Goal: Transaction & Acquisition: Purchase product/service

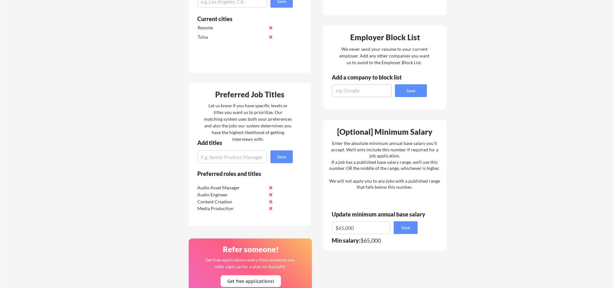
scroll to position [205, 0]
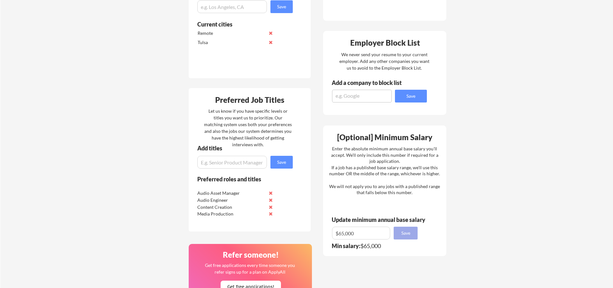
click at [404, 235] on button "Save" at bounding box center [405, 233] width 24 height 13
click at [279, 157] on button "Save" at bounding box center [281, 162] width 22 height 13
click at [411, 97] on button "Save" at bounding box center [411, 96] width 32 height 13
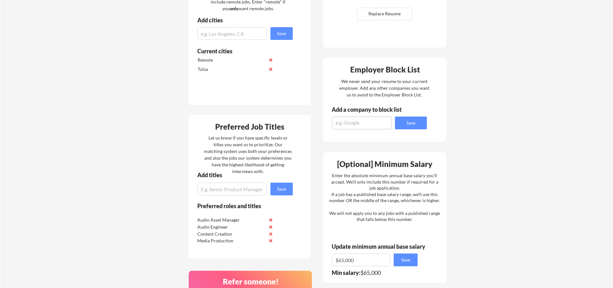
scroll to position [174, 0]
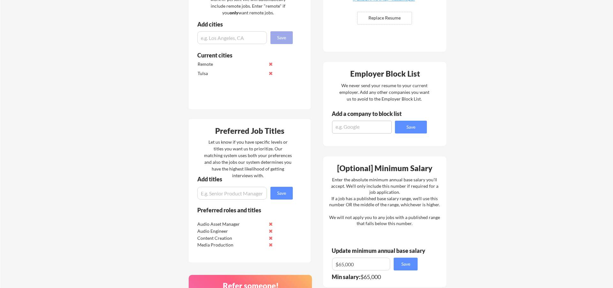
click at [282, 38] on button "Save" at bounding box center [281, 37] width 22 height 13
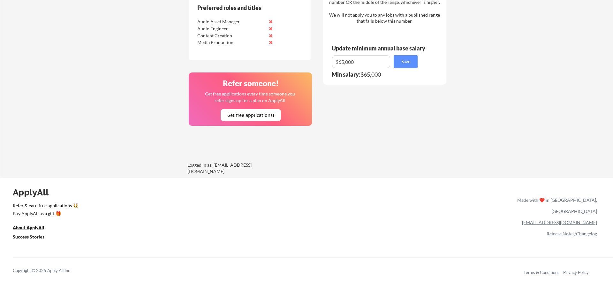
scroll to position [376, 0]
click at [38, 212] on div "Buy ApplyAll as a gift 🎁" at bounding box center [45, 213] width 64 height 4
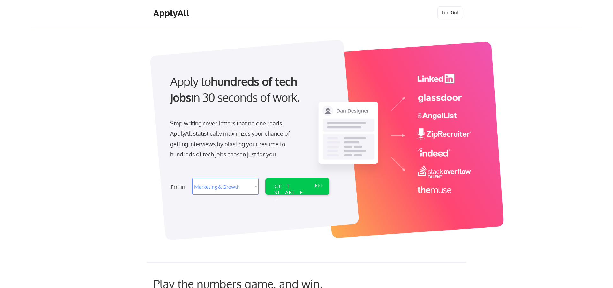
select select ""marketing___comms""
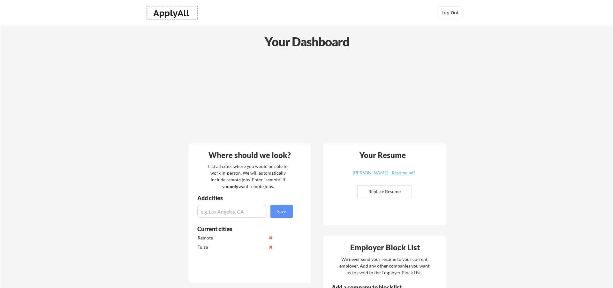
click at [170, 11] on div "ApplyAll" at bounding box center [172, 13] width 38 height 11
click at [169, 11] on div "ApplyAll" at bounding box center [172, 13] width 38 height 11
click at [167, 13] on div "ApplyAll" at bounding box center [172, 13] width 38 height 11
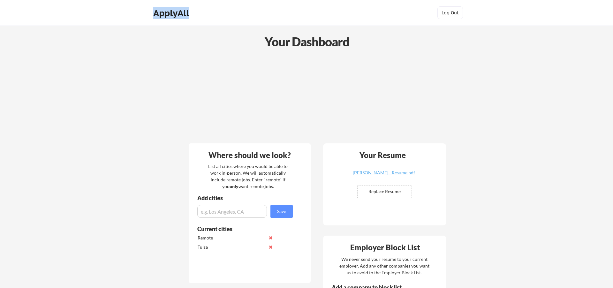
click at [167, 13] on div "ApplyAll" at bounding box center [172, 13] width 38 height 11
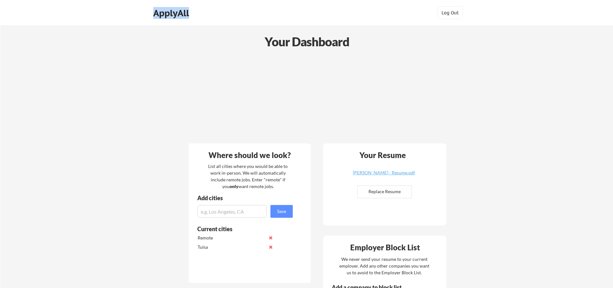
click at [167, 13] on div "ApplyAll" at bounding box center [172, 13] width 38 height 11
click at [145, 11] on div "ApplyAll Log In Sign Up Log Out" at bounding box center [306, 13] width 613 height 26
click at [164, 10] on div "ApplyAll" at bounding box center [172, 13] width 38 height 11
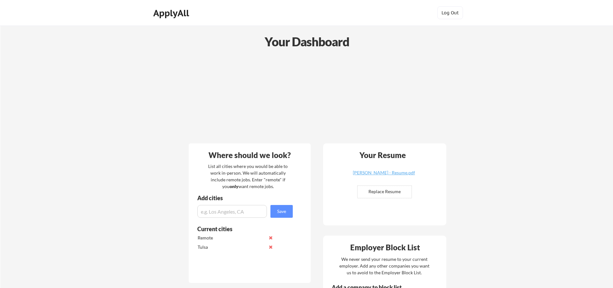
click at [237, 16] on div "ApplyAll Log In Sign Up Log Out" at bounding box center [306, 14] width 319 height 16
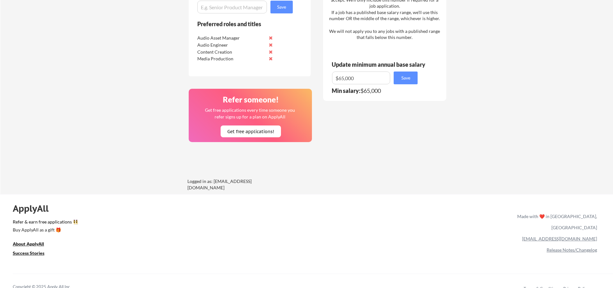
scroll to position [364, 0]
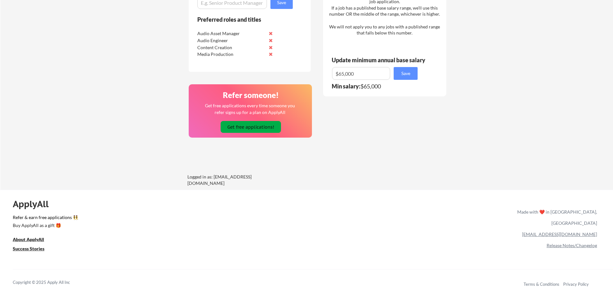
click at [253, 130] on button "Get free applications!" at bounding box center [250, 127] width 60 height 12
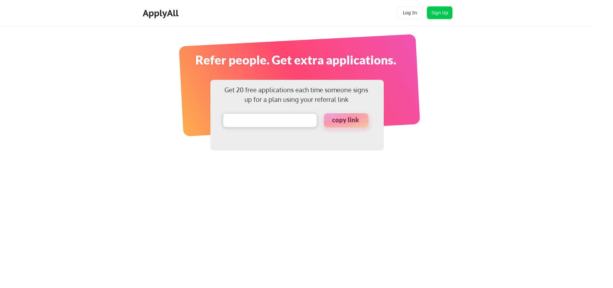
type input "applyall.com/?referral_id=1754752886256x570180822795139260"
click at [158, 11] on div "ApplyAll" at bounding box center [162, 13] width 38 height 11
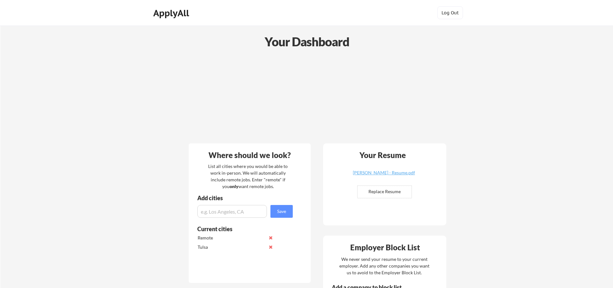
click at [178, 14] on div "ApplyAll" at bounding box center [172, 13] width 38 height 11
click at [365, 10] on div "ApplyAll Log In Sign Up Log Out" at bounding box center [306, 14] width 319 height 16
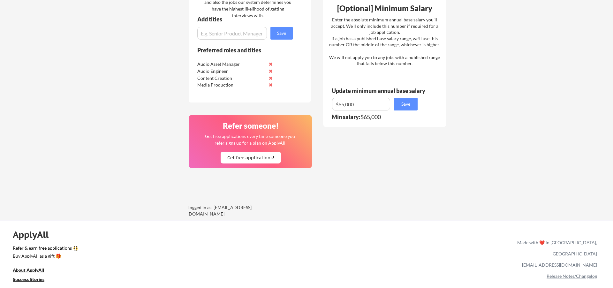
scroll to position [353, 0]
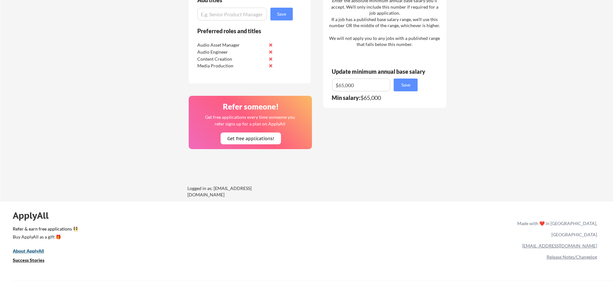
click at [22, 250] on u "About ApplyAll" at bounding box center [28, 250] width 31 height 5
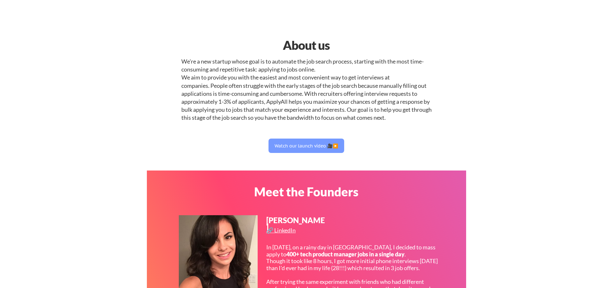
select select ""marketing___comms""
click at [280, 142] on button "Watch our launch video 🎥▶️" at bounding box center [306, 145] width 76 height 14
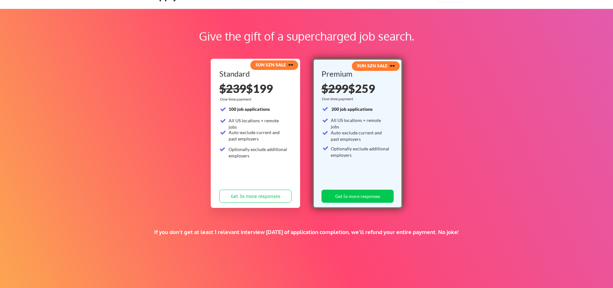
scroll to position [11, 0]
